Goal: Obtain resource: Download file/media

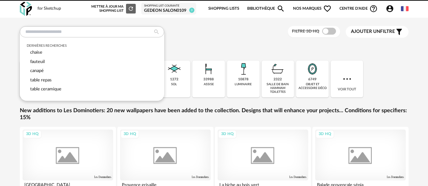
scroll to position [1, 0]
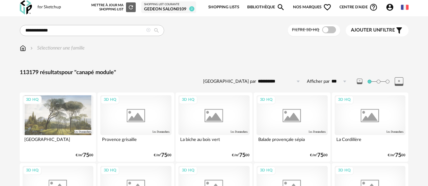
type input "**********"
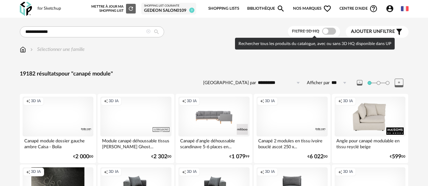
click at [326, 32] on span at bounding box center [329, 31] width 14 height 7
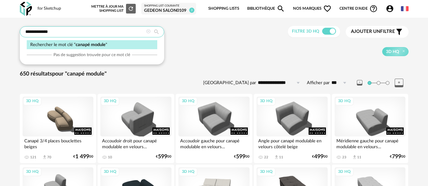
drag, startPoint x: -5, startPoint y: 30, endPoint x: -38, endPoint y: 31, distance: 33.3
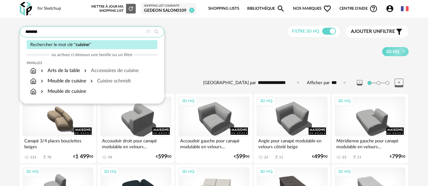
type input "*******"
type input "**********"
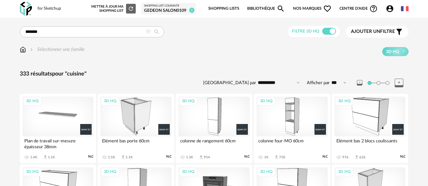
click at [217, 106] on div "3D HQ" at bounding box center [213, 117] width 71 height 40
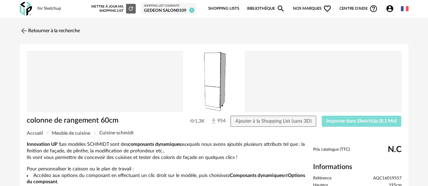
click at [349, 124] on span "Importer dans SketchUp (8,1 Mo)" at bounding box center [361, 121] width 70 height 5
click at [27, 33] on img at bounding box center [23, 31] width 10 height 10
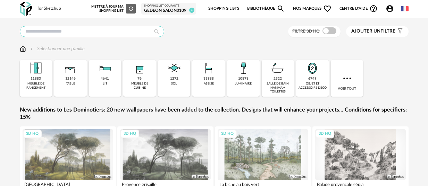
click at [49, 34] on input "text" at bounding box center [92, 31] width 144 height 11
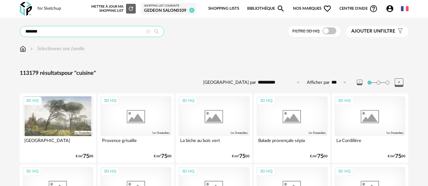
type input "*******"
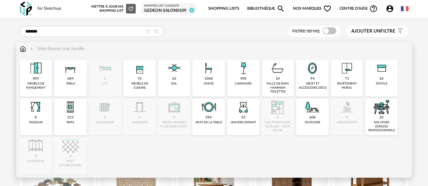
click at [48, 77] on div "494 meuble de rangement" at bounding box center [36, 78] width 33 height 37
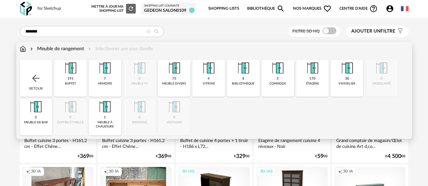
click at [24, 48] on img at bounding box center [23, 48] width 6 height 7
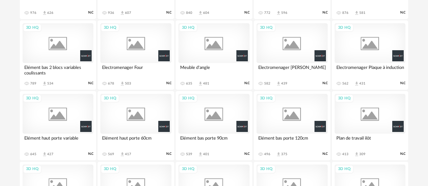
scroll to position [582, 0]
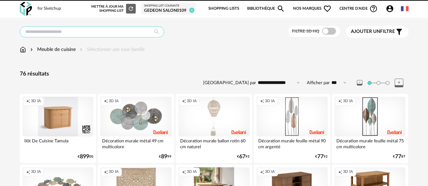
click at [82, 34] on input "text" at bounding box center [92, 31] width 144 height 11
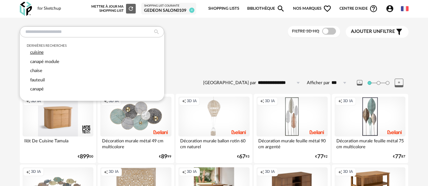
click at [38, 56] on div "Dernières recherches cuisine canapé module chaise fauteuil canapé" at bounding box center [92, 67] width 130 height 54
click at [37, 55] on div "cuisine" at bounding box center [92, 52] width 130 height 9
type input "*******"
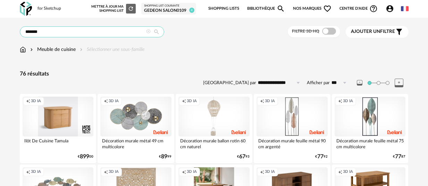
click at [77, 31] on input "*******" at bounding box center [92, 31] width 144 height 11
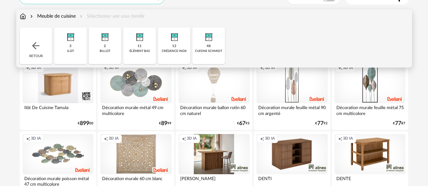
scroll to position [34, 0]
click at [149, 44] on div "11 élément bas" at bounding box center [139, 45] width 33 height 37
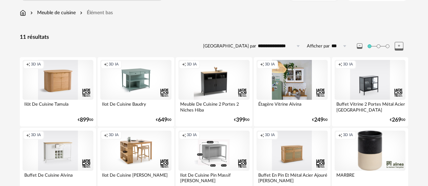
scroll to position [36, 0]
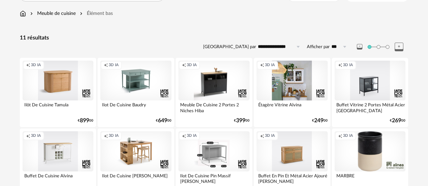
click at [102, 14] on div "Élément bas" at bounding box center [95, 13] width 34 height 7
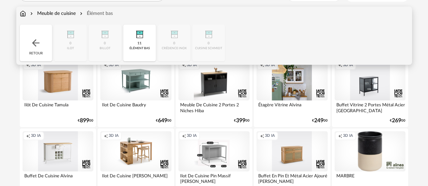
drag, startPoint x: 213, startPoint y: 46, endPoint x: 168, endPoint y: 52, distance: 44.8
click at [213, 46] on div "Close icon Retour 0 ilot 0 billot 11 élément bas 0 crédence inox 0 cuisine schm…" at bounding box center [214, 43] width 388 height 37
click at [162, 53] on div "Close icon Retour 0 ilot 0 billot 11 élément bas 0 crédence inox 0 cuisine schm…" at bounding box center [214, 43] width 388 height 37
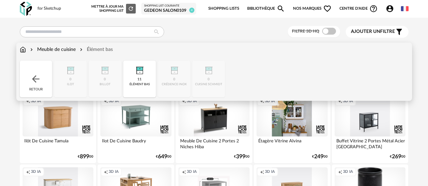
drag, startPoint x: 69, startPoint y: 50, endPoint x: 76, endPoint y: 50, distance: 6.6
click at [69, 50] on div "Meuble de cuisine" at bounding box center [52, 49] width 47 height 7
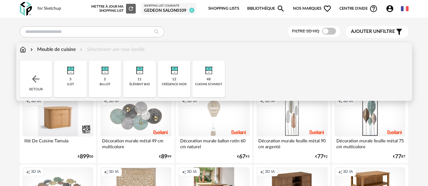
click at [40, 50] on div "Meuble de cuisine" at bounding box center [52, 49] width 47 height 7
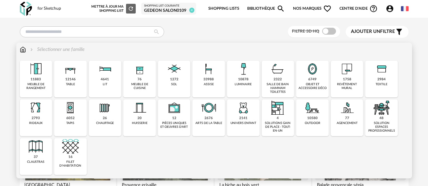
click at [31, 51] on img at bounding box center [32, 49] width 6 height 7
click at [23, 50] on img at bounding box center [23, 49] width 6 height 7
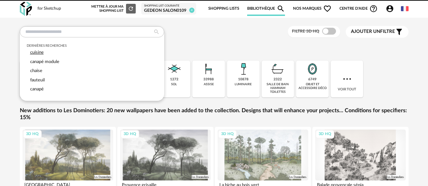
click at [43, 52] on span "cuisine" at bounding box center [37, 52] width 14 height 4
type input "*******"
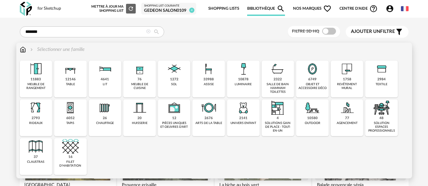
click at [150, 78] on div "76 meuble de cuisine" at bounding box center [139, 79] width 33 height 37
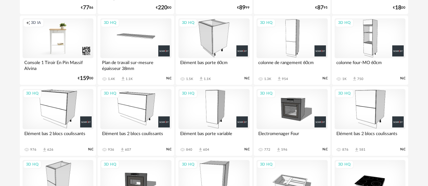
scroll to position [431, 0]
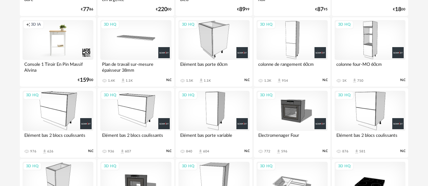
click at [203, 40] on div "3D HQ" at bounding box center [213, 40] width 71 height 40
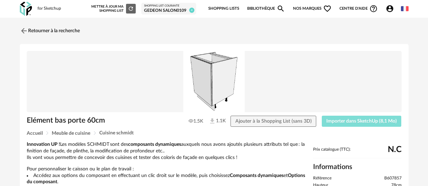
click at [358, 126] on button "Importer dans SketchUp (8,1 Mo)" at bounding box center [361, 121] width 80 height 11
click at [26, 31] on img at bounding box center [23, 31] width 10 height 10
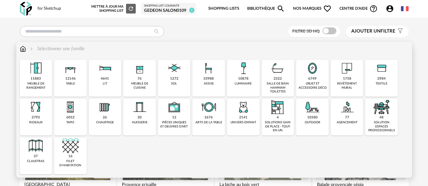
click at [133, 76] on img at bounding box center [139, 68] width 17 height 17
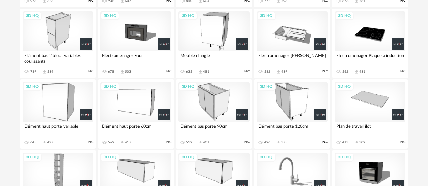
scroll to position [573, 0]
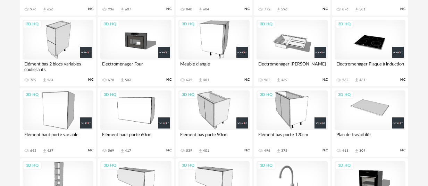
click at [210, 40] on div "3D HQ" at bounding box center [213, 40] width 71 height 40
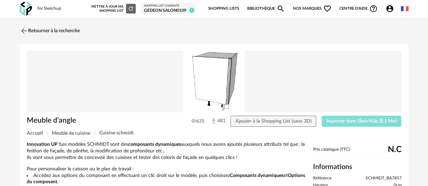
click at [352, 125] on button "Importer dans SketchUp (8,1 Mo)" at bounding box center [361, 121] width 80 height 11
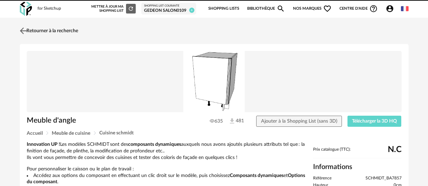
click at [37, 31] on link "Retourner à la recherche" at bounding box center [48, 30] width 60 height 15
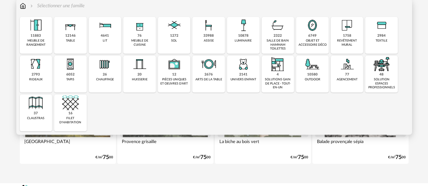
scroll to position [55, 0]
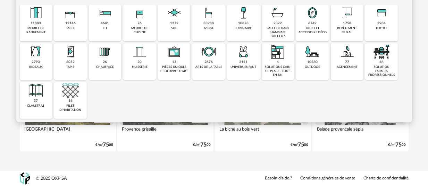
click at [139, 27] on div "meuble de cuisine" at bounding box center [139, 30] width 28 height 8
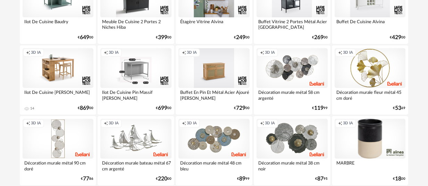
scroll to position [121, 0]
